Goal: Task Accomplishment & Management: Manage account settings

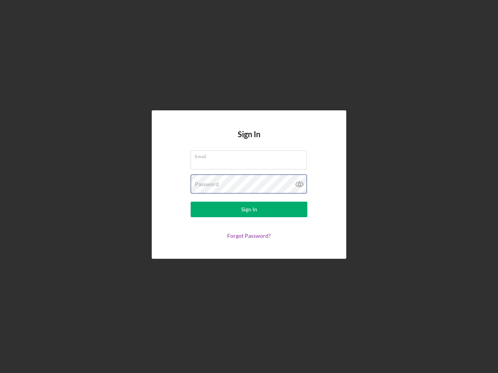
click at [249, 187] on div "Password" at bounding box center [249, 184] width 117 height 19
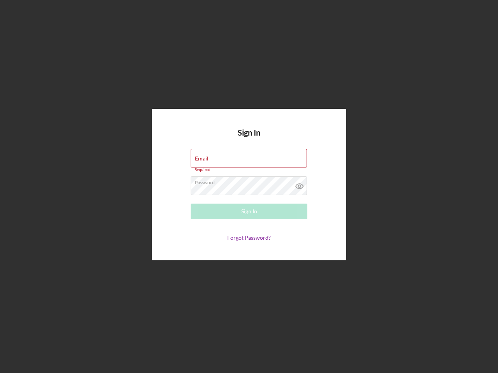
click at [299, 184] on icon at bounding box center [299, 186] width 19 height 19
